Goal: Task Accomplishment & Management: Complete application form

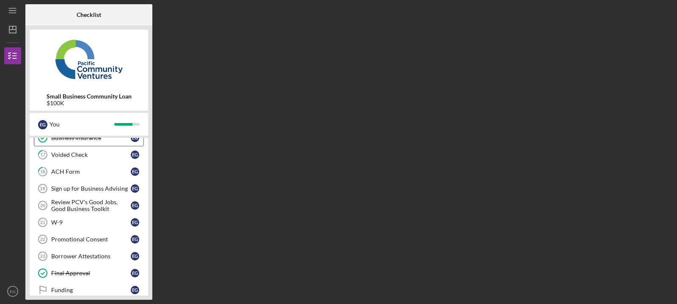
scroll to position [86, 0]
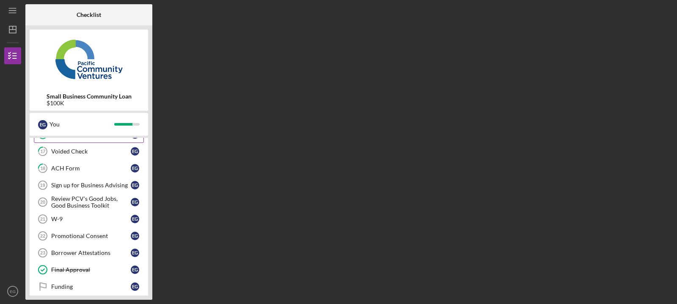
click at [96, 226] on link "W-9 21 W-9 E G" at bounding box center [89, 219] width 110 height 17
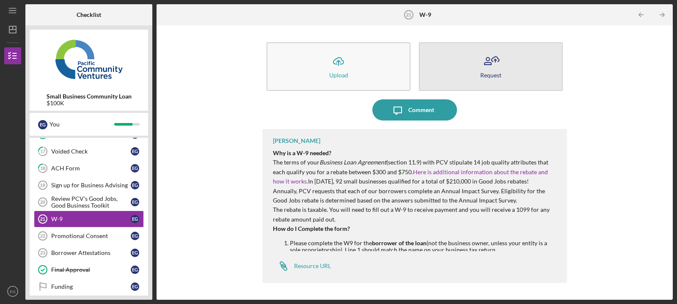
click at [476, 74] on button "Request" at bounding box center [491, 66] width 144 height 49
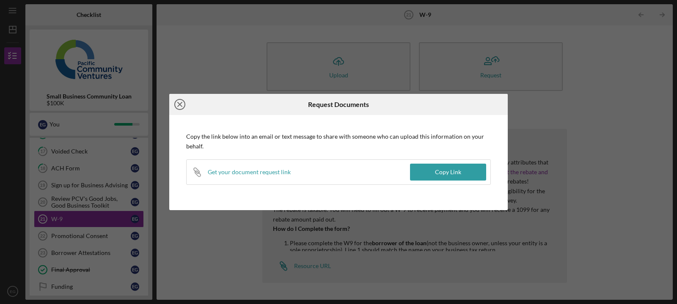
click at [179, 102] on icon "Icon/Close" at bounding box center [179, 104] width 21 height 21
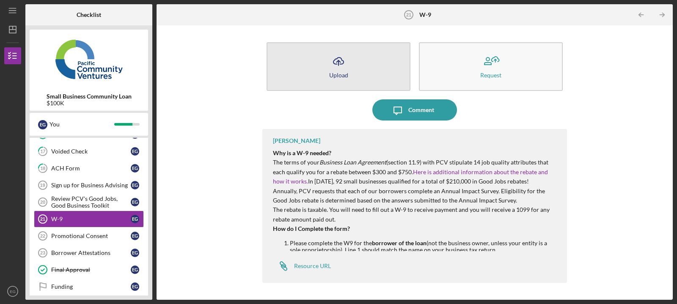
click at [336, 85] on button "Icon/Upload Upload" at bounding box center [339, 66] width 144 height 49
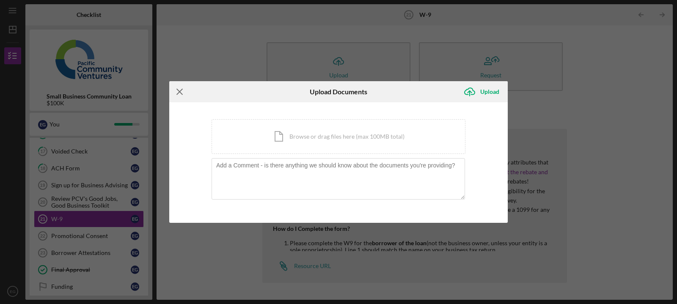
click at [181, 91] on icon "Icon/Menu Close" at bounding box center [179, 91] width 21 height 21
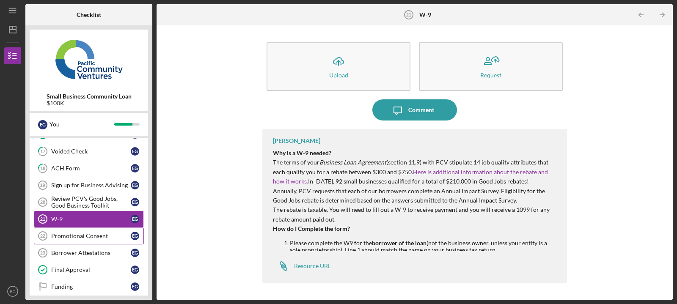
click at [101, 237] on div "Promotional Consent" at bounding box center [91, 236] width 80 height 7
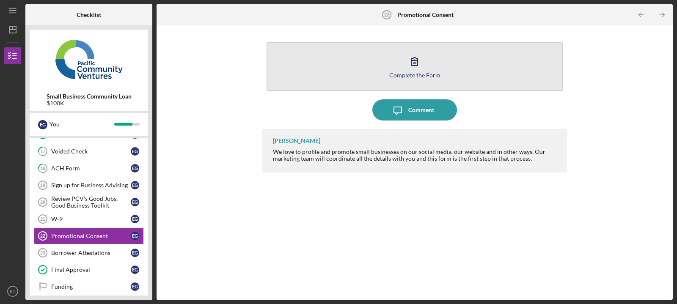
click at [435, 63] on button "Complete the Form Form" at bounding box center [415, 66] width 296 height 49
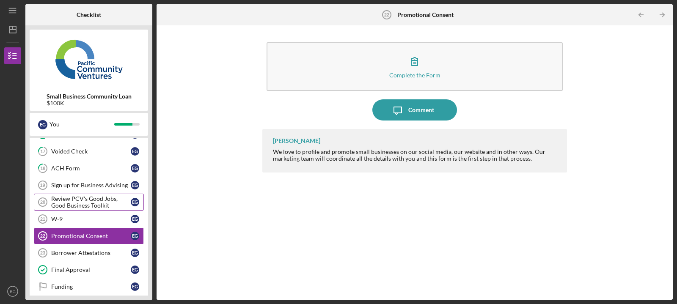
click at [72, 197] on div "Review PCV's Good Jobs, Good Business Toolkit" at bounding box center [91, 203] width 80 height 14
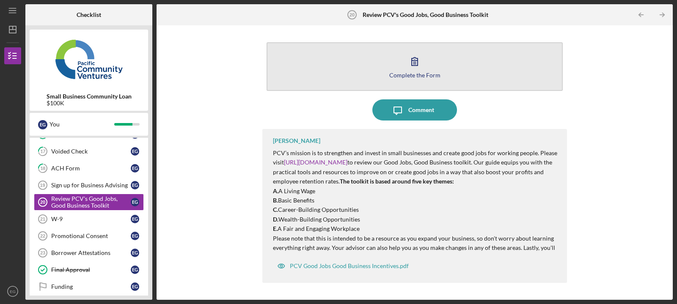
click at [428, 62] on button "Complete the Form Form" at bounding box center [415, 66] width 296 height 49
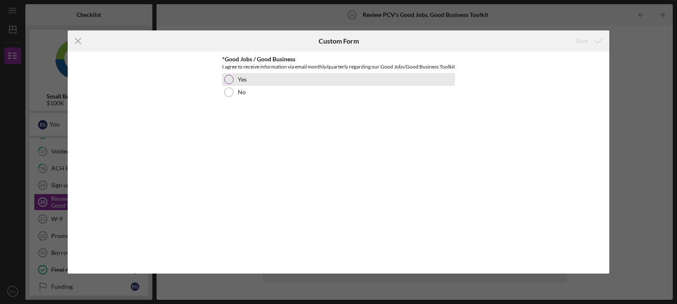
click at [230, 84] on div at bounding box center [228, 79] width 9 height 9
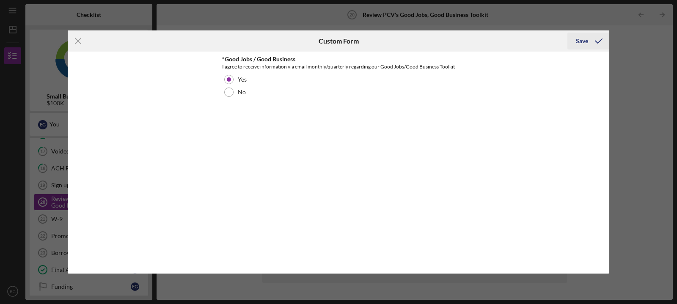
click at [579, 43] on div "Save" at bounding box center [582, 41] width 12 height 17
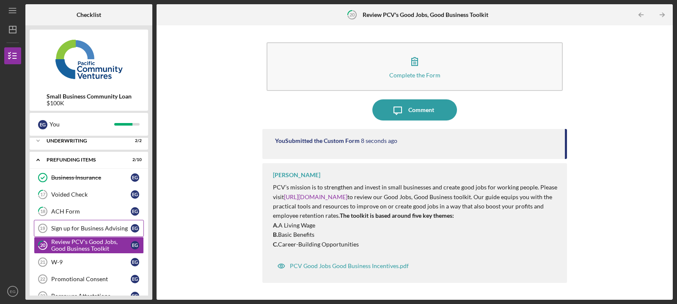
scroll to position [86, 0]
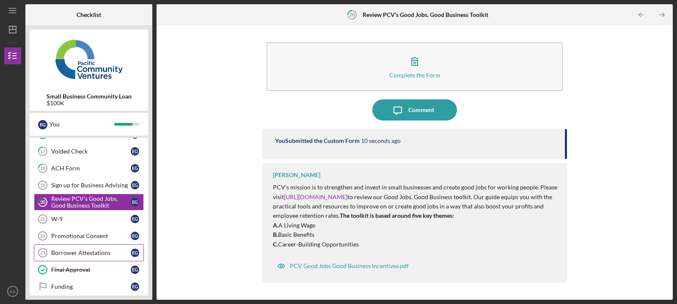
click at [97, 254] on div "Borrower Attestations" at bounding box center [91, 253] width 80 height 7
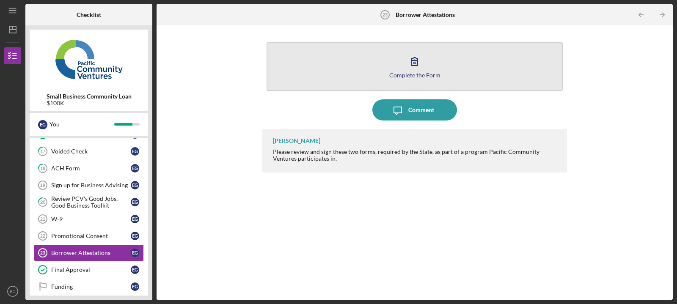
click at [428, 83] on button "Complete the Form Form" at bounding box center [415, 66] width 296 height 49
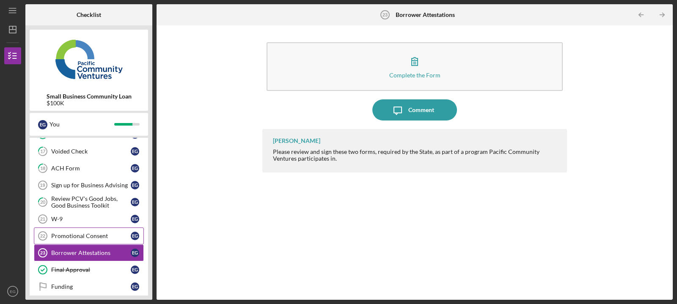
scroll to position [94, 0]
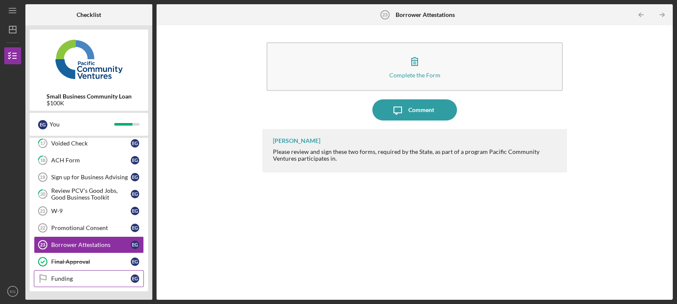
click at [113, 282] on div "Funding" at bounding box center [91, 279] width 80 height 7
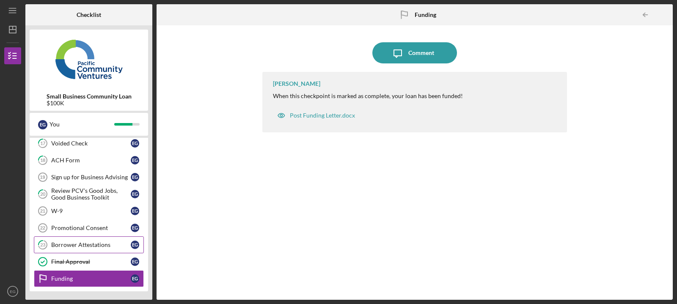
click at [103, 242] on link "23 Borrower Attestations E G" at bounding box center [89, 245] width 110 height 17
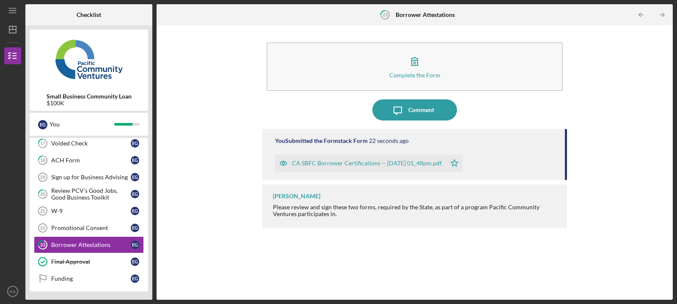
click at [341, 164] on div "CA SBFC Borrower Certifications -- [DATE] 01_48pm.pdf" at bounding box center [367, 163] width 150 height 7
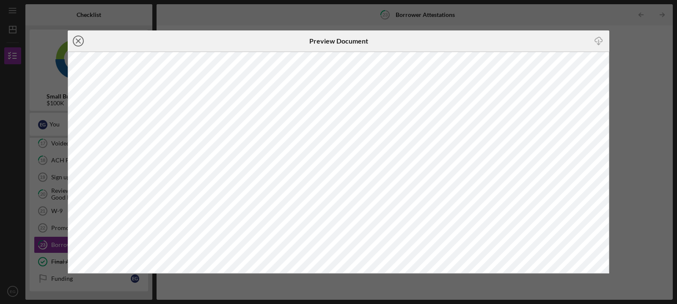
click at [75, 39] on icon "Icon/Close" at bounding box center [78, 40] width 21 height 21
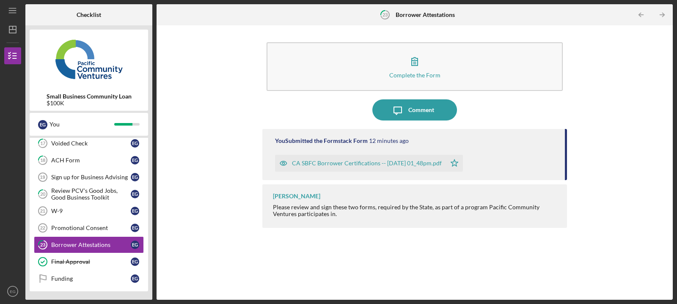
click at [328, 166] on div "CA SBFC Borrower Certifications -- [DATE] 01_48pm.pdf" at bounding box center [367, 163] width 150 height 7
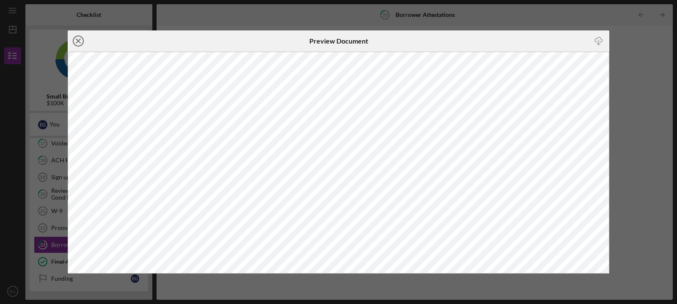
click at [78, 40] on icon "Icon/Close" at bounding box center [78, 40] width 21 height 21
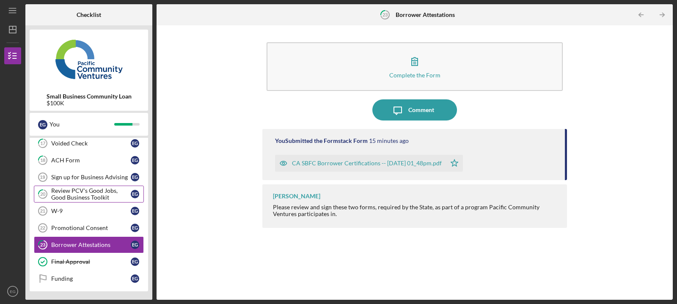
click at [99, 197] on div "Review PCV's Good Jobs, Good Business Toolkit" at bounding box center [91, 195] width 80 height 14
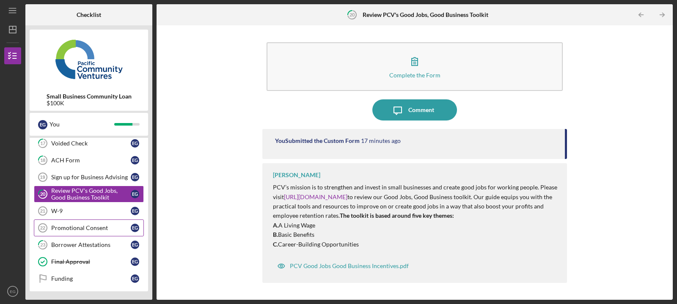
click at [103, 235] on link "Promotional Consent 22 Promotional Consent E G" at bounding box center [89, 228] width 110 height 17
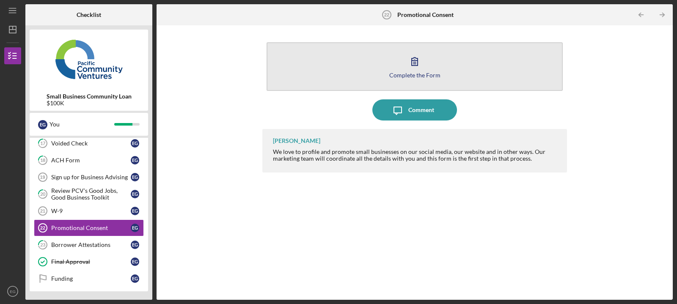
click at [351, 69] on button "Complete the Form Form" at bounding box center [415, 66] width 296 height 49
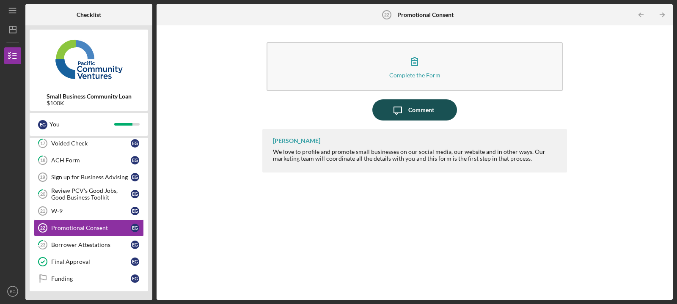
click at [411, 100] on div "Icon/Message Comment" at bounding box center [414, 109] width 305 height 21
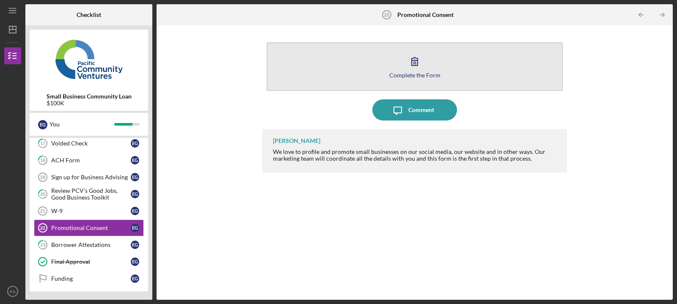
click at [413, 63] on icon "button" at bounding box center [414, 61] width 21 height 21
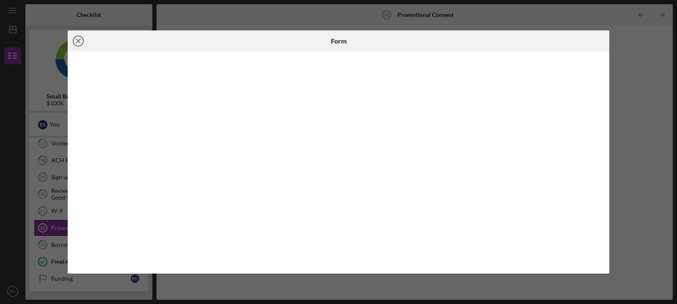
click at [76, 39] on line at bounding box center [78, 41] width 4 height 4
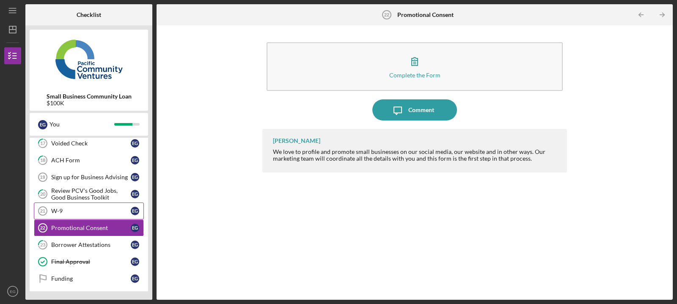
click at [79, 208] on div "W-9" at bounding box center [91, 211] width 80 height 7
